Goal: Task Accomplishment & Management: Complete application form

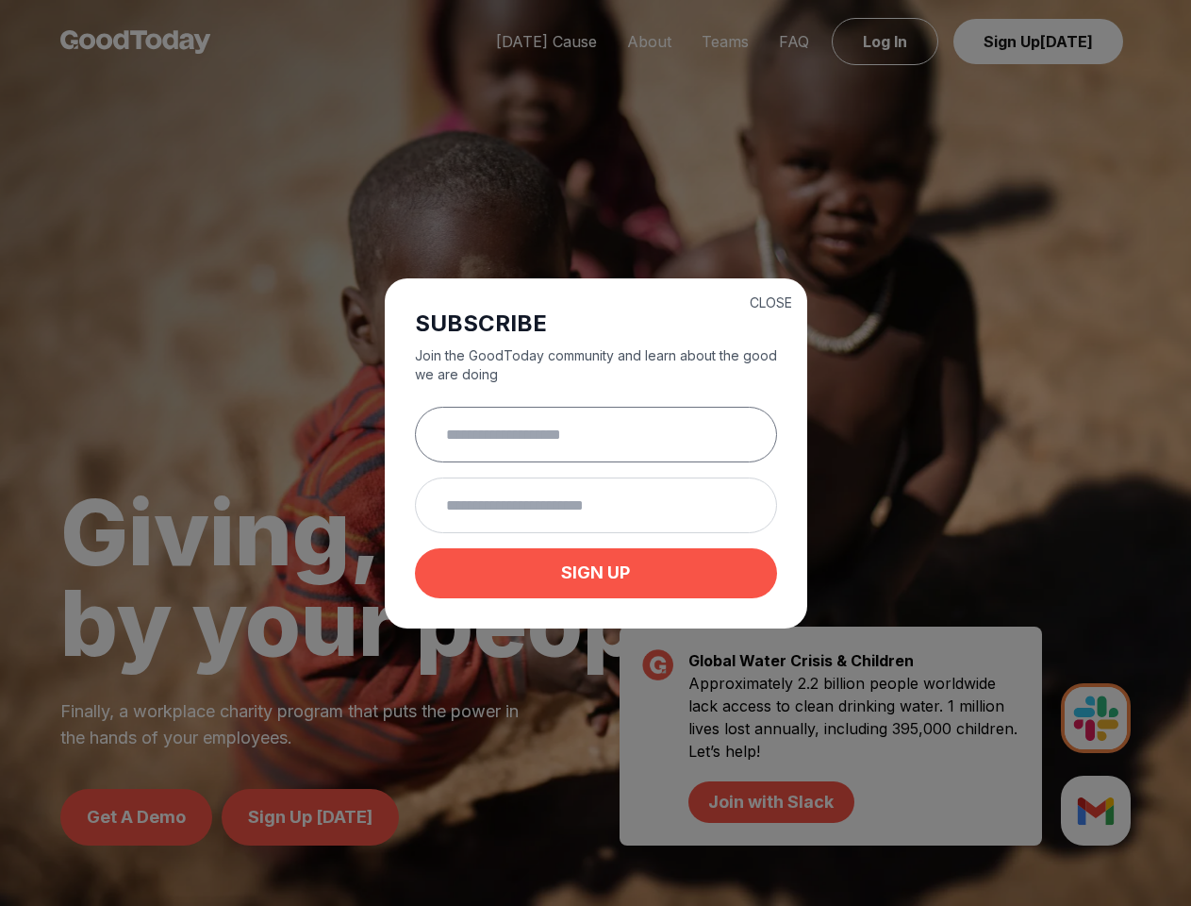
click at [595, 453] on input "text" at bounding box center [596, 435] width 362 height 56
click at [771, 300] on button "CLOSE" at bounding box center [771, 302] width 42 height 19
